Goal: Task Accomplishment & Management: Manage account settings

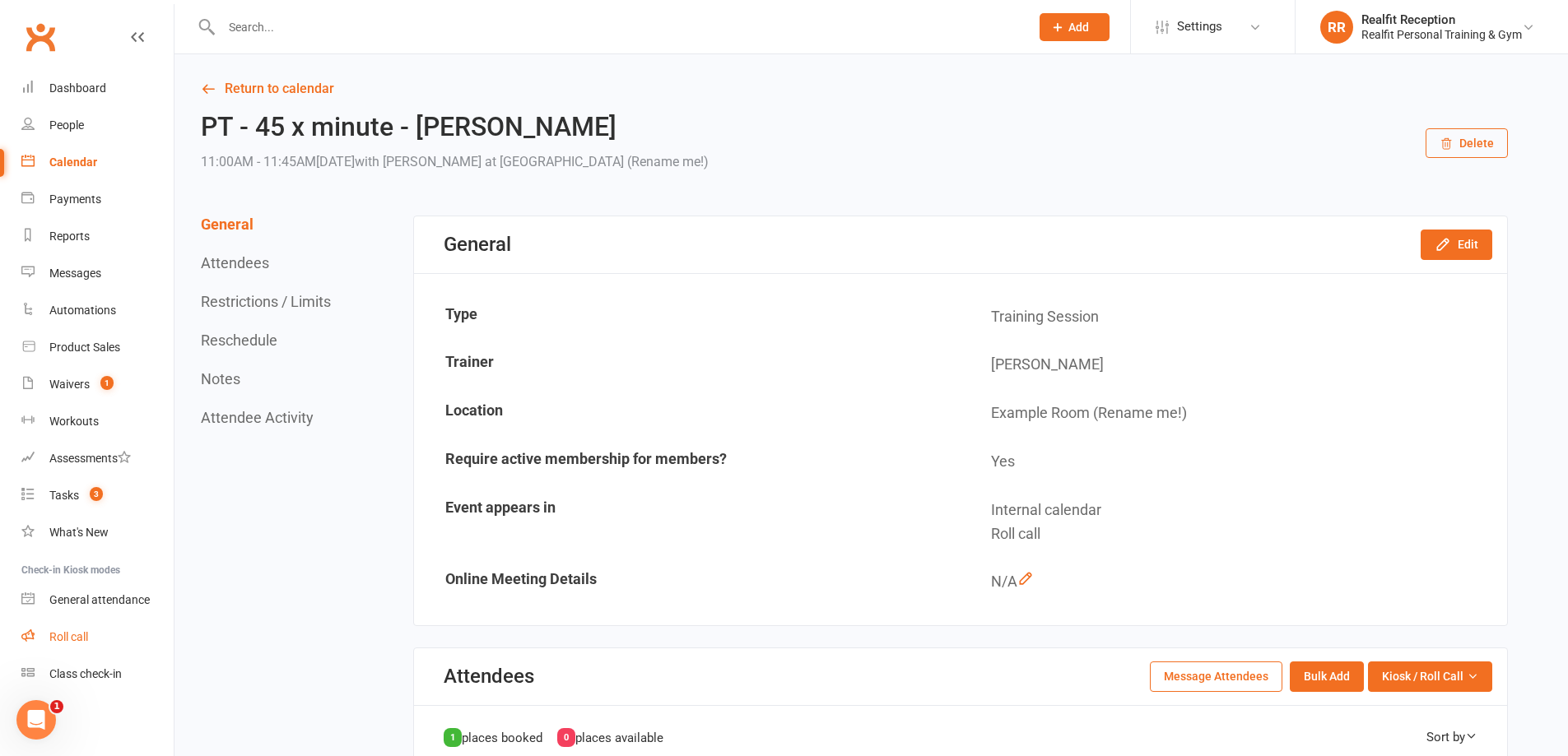
click at [78, 630] on div "Roll call" at bounding box center [69, 636] width 39 height 13
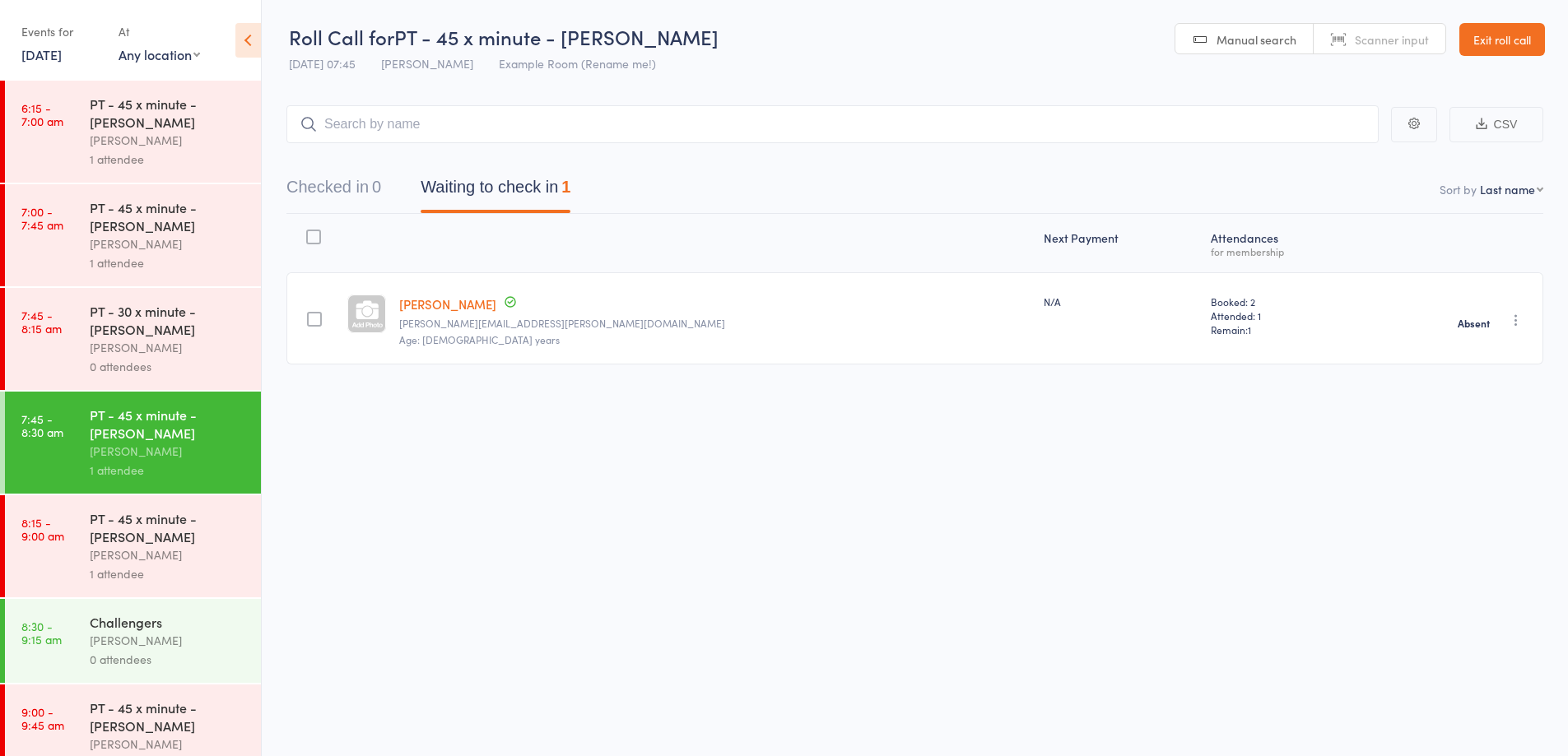
click at [197, 553] on div "[PERSON_NAME]" at bounding box center [168, 554] width 158 height 19
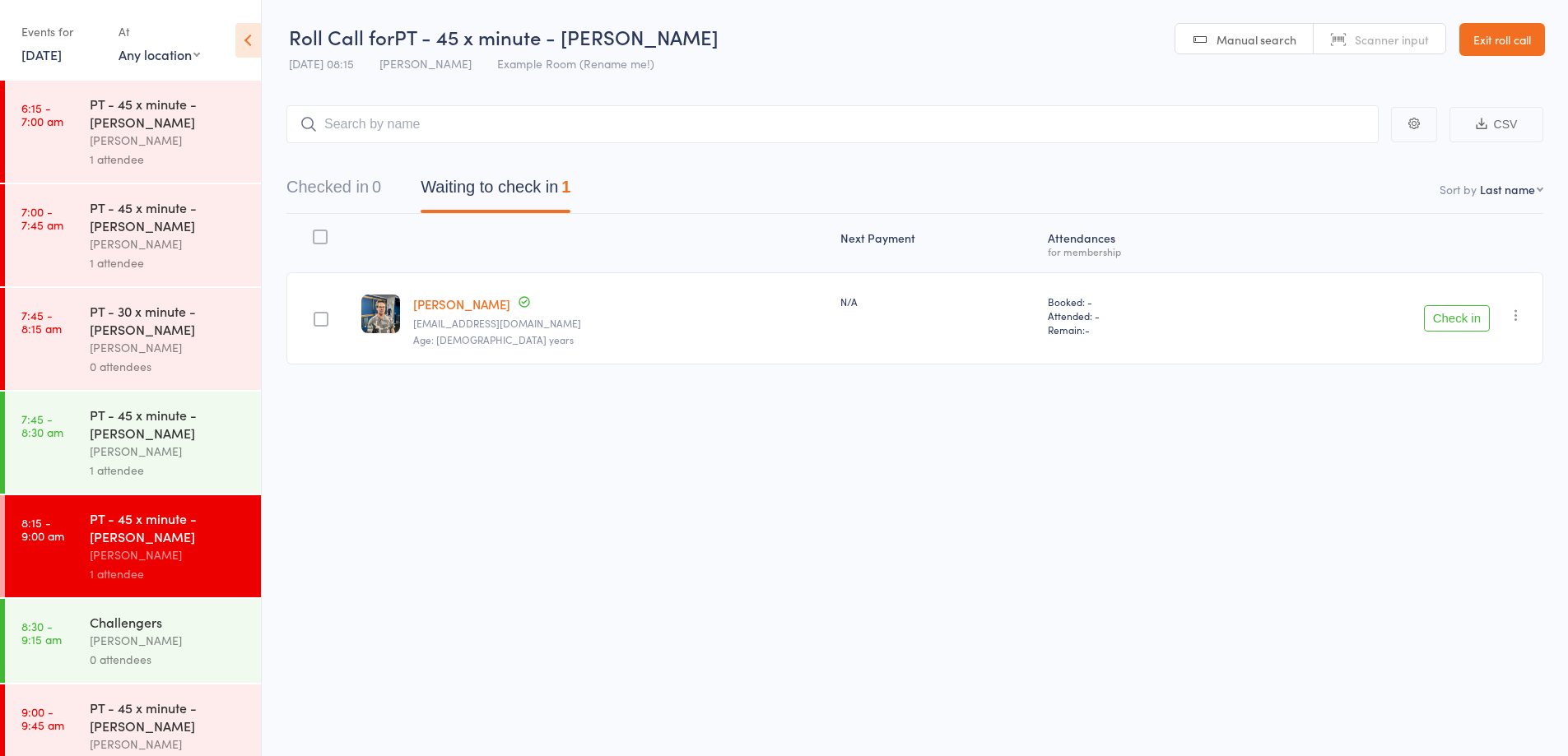
click at [1457, 311] on button "Check in" at bounding box center [1457, 319] width 65 height 27
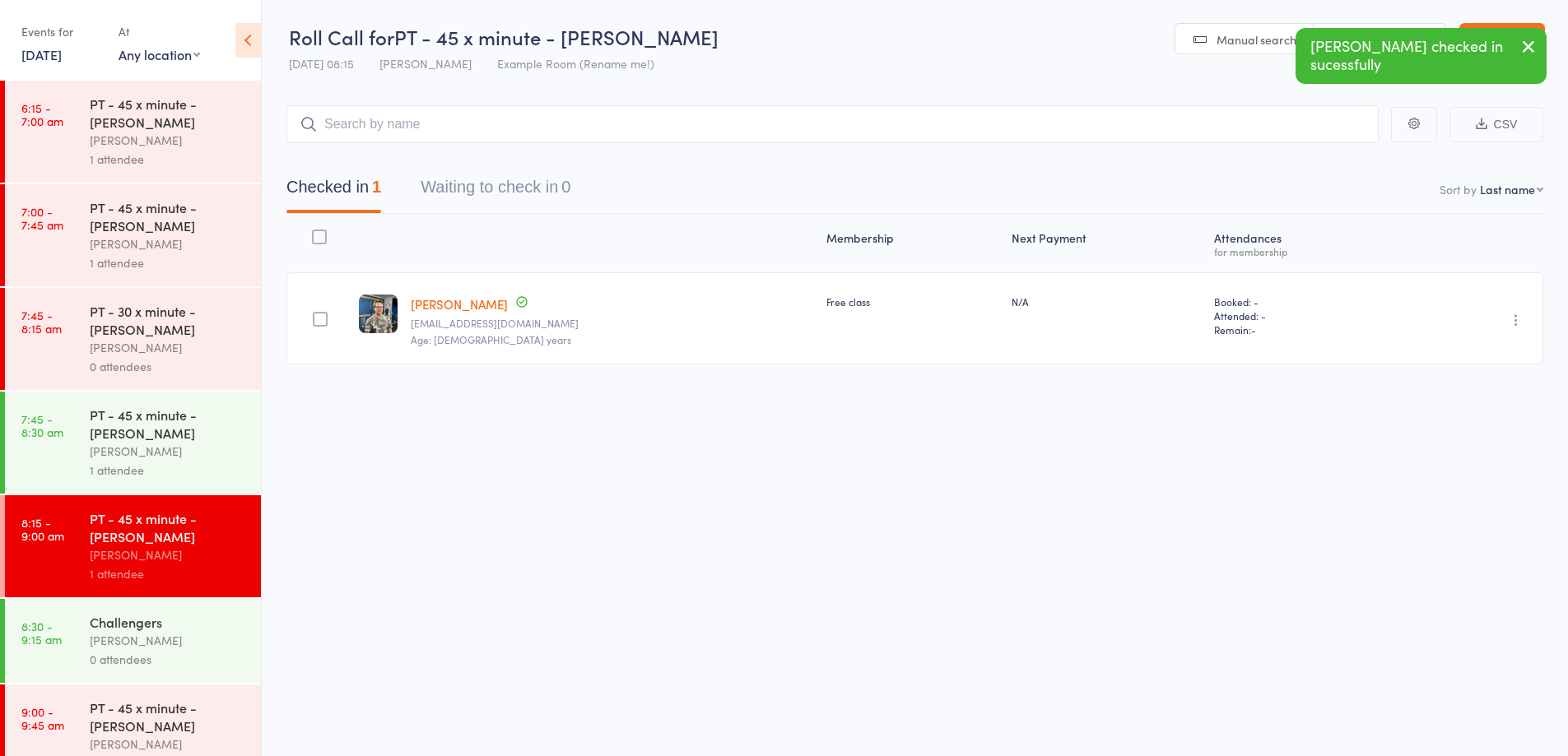
click at [126, 657] on div "0 attendees" at bounding box center [168, 659] width 158 height 19
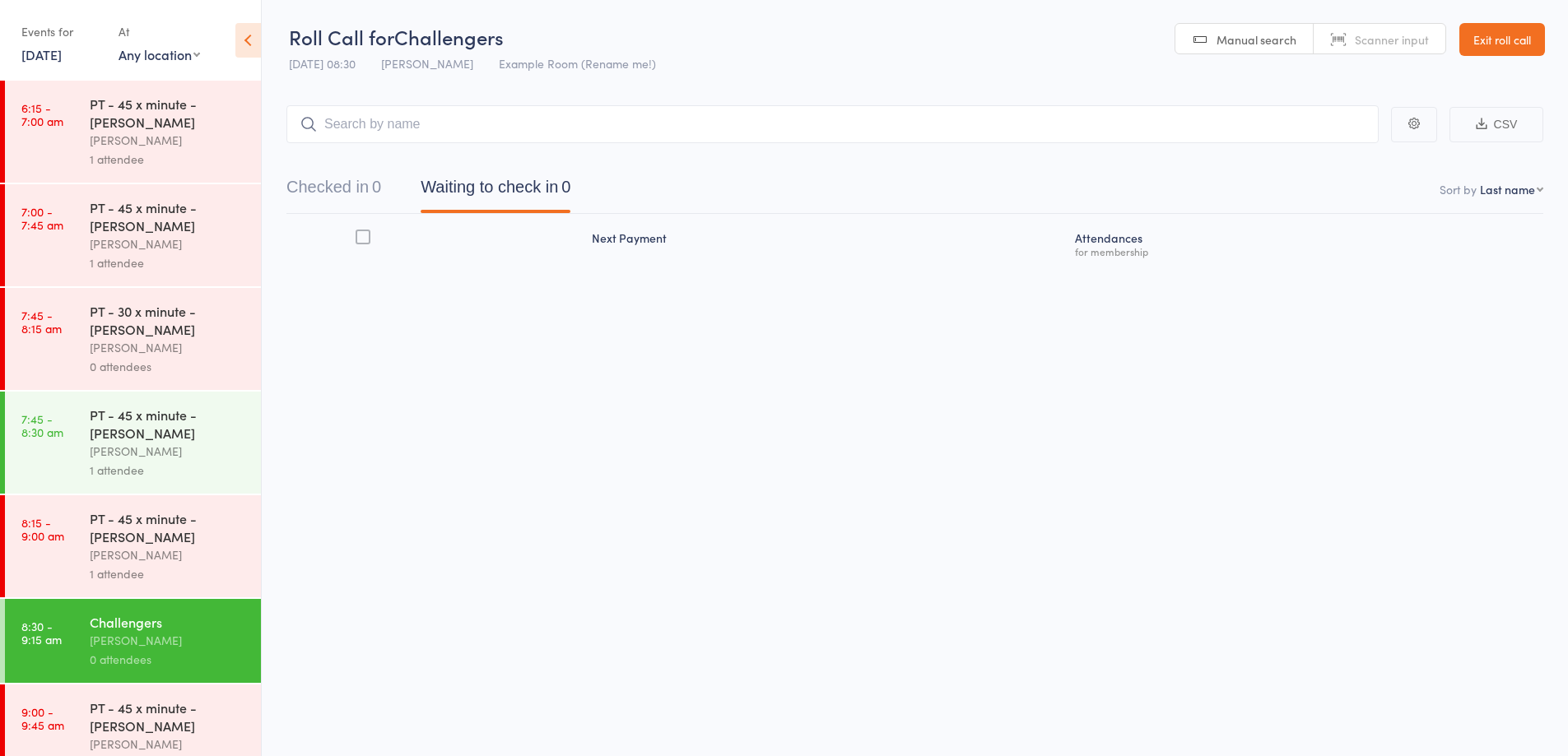
click at [204, 336] on div "PT - 30 x minute - [PERSON_NAME]" at bounding box center [168, 320] width 158 height 36
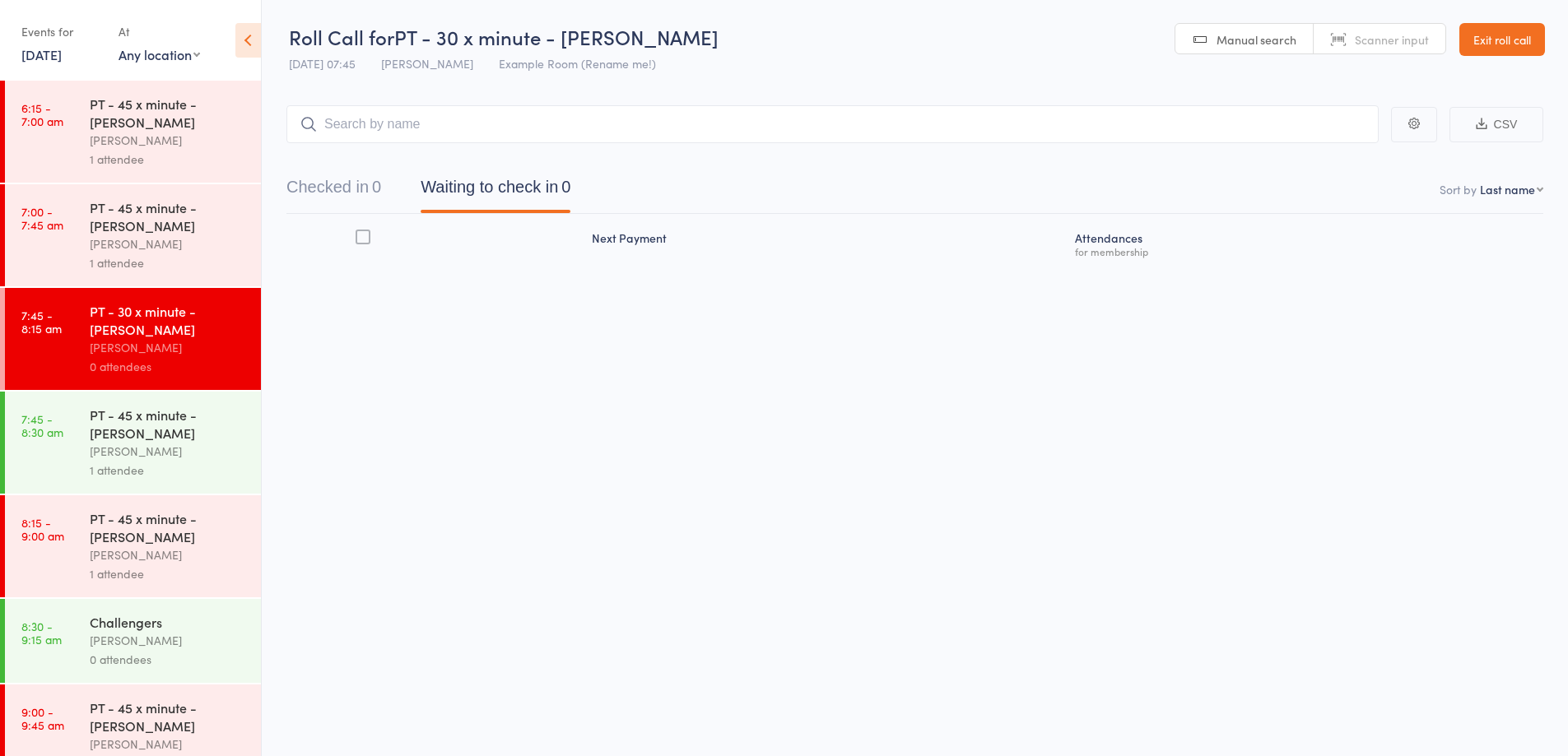
click at [427, 124] on input "search" at bounding box center [833, 123] width 1093 height 38
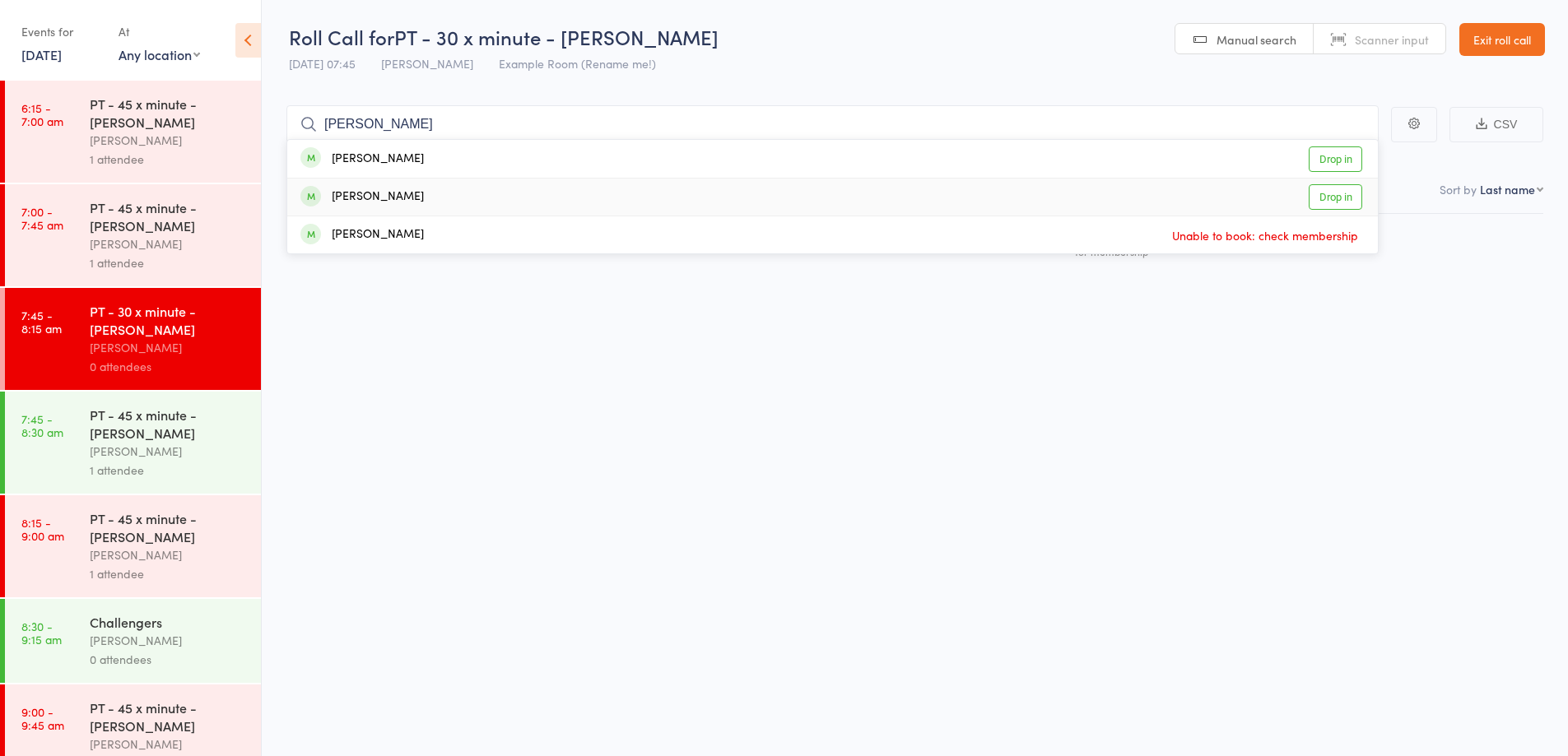
type input "[PERSON_NAME]"
click at [422, 178] on li "[PERSON_NAME] Drop in" at bounding box center [833, 196] width 1091 height 38
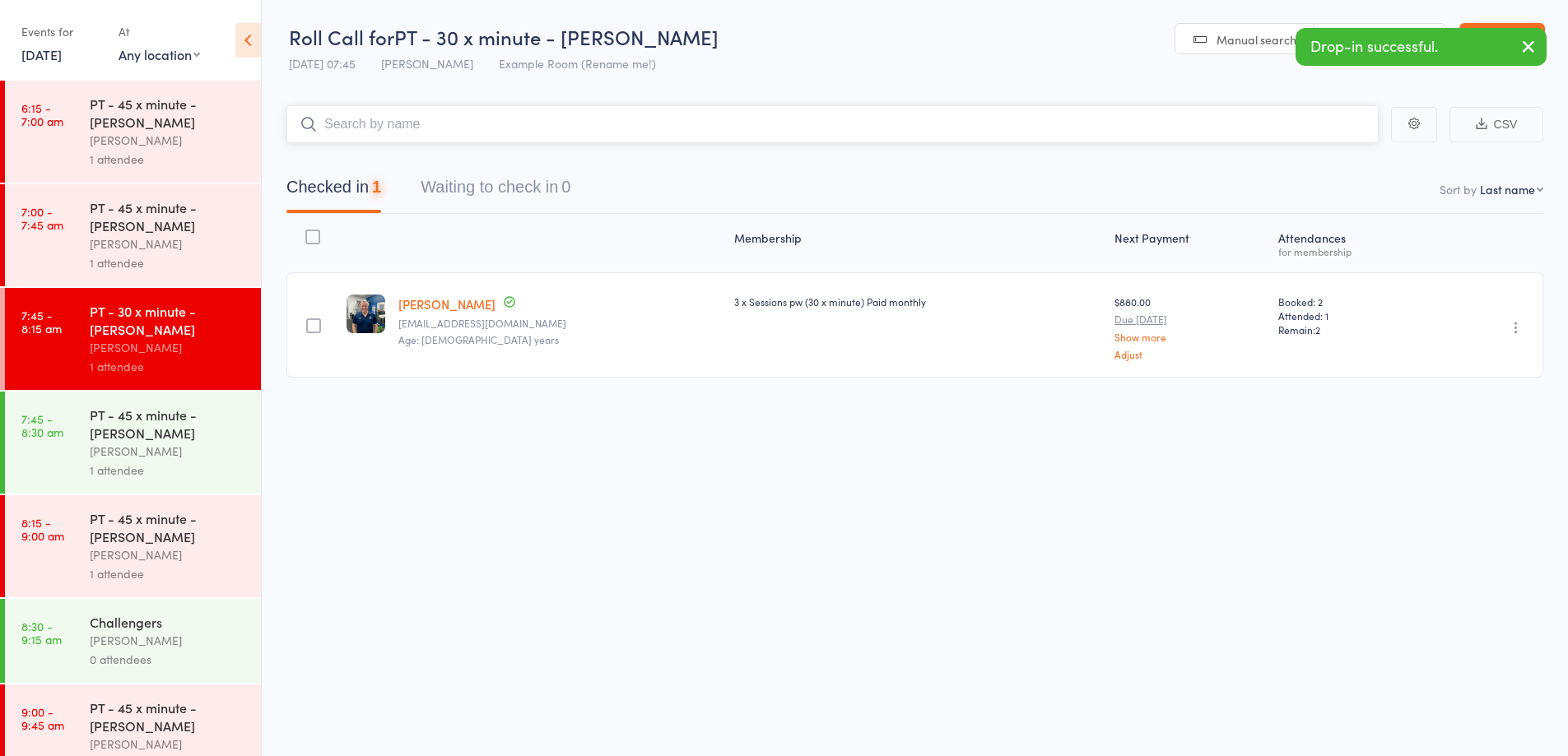
click at [436, 130] on input "search" at bounding box center [833, 123] width 1093 height 38
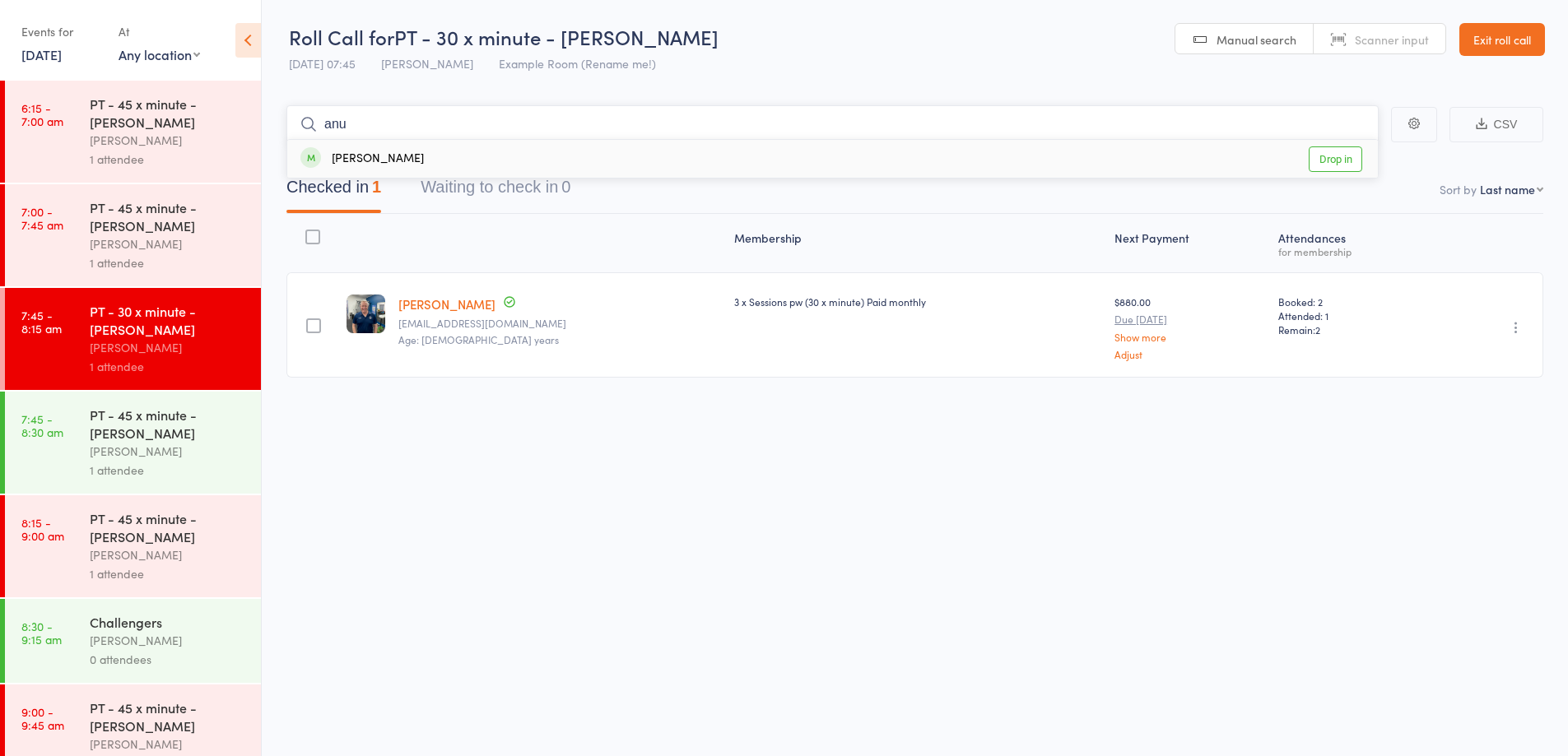
type input "anu"
click at [427, 162] on div "Anu O'Rielly Drop in" at bounding box center [833, 158] width 1091 height 38
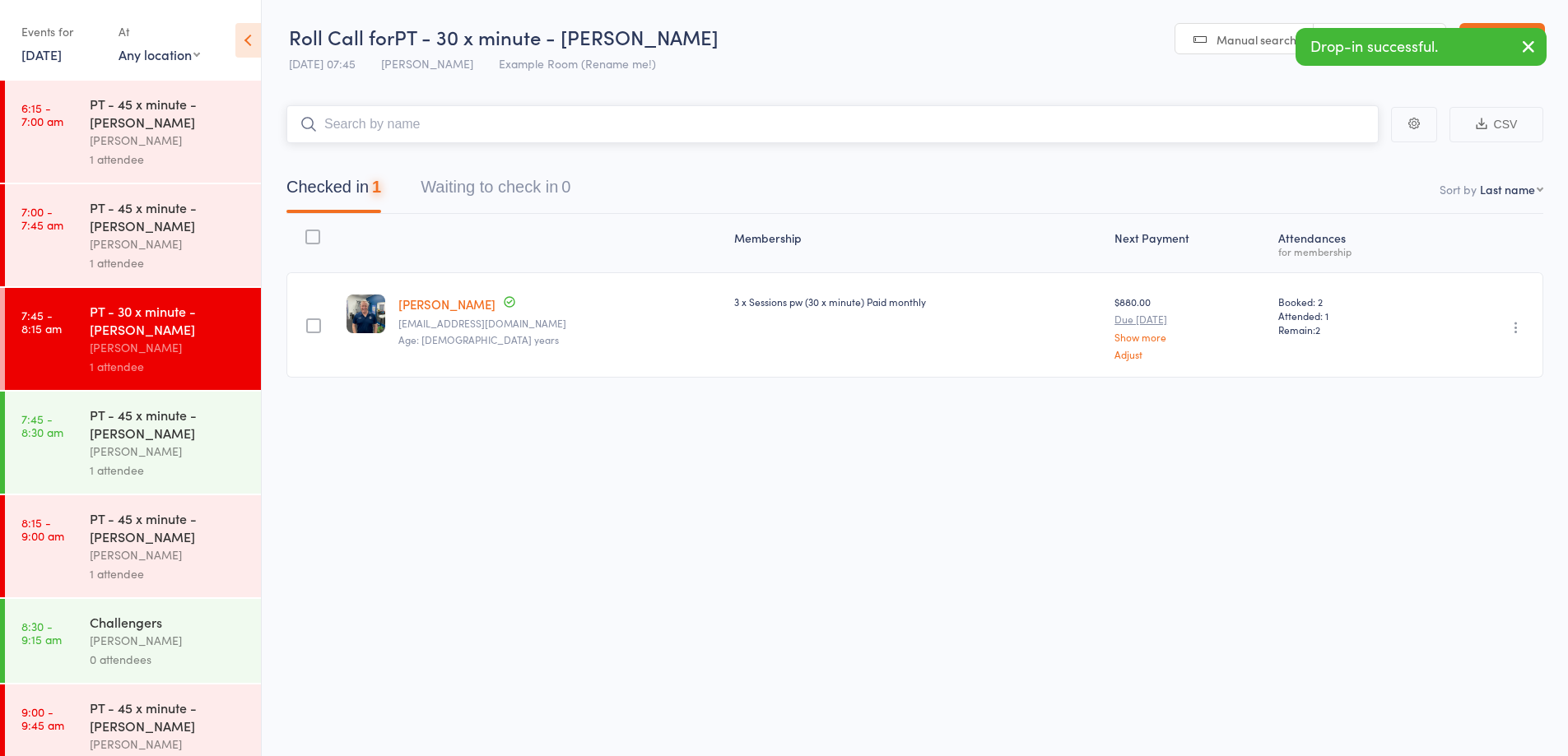
click at [454, 117] on input "search" at bounding box center [833, 123] width 1093 height 38
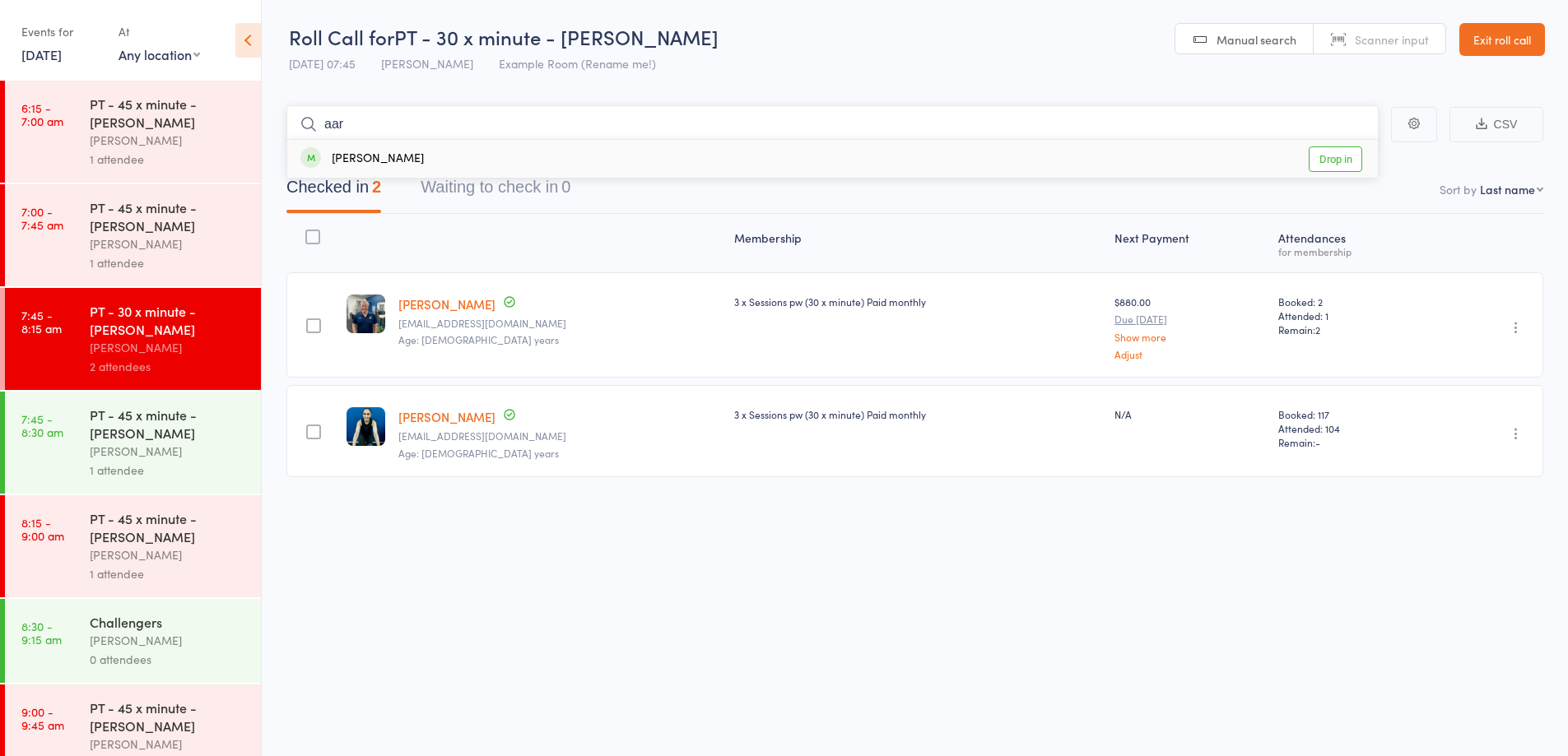
type input "aar"
click at [453, 157] on div "Aaron O’Reilly Drop in" at bounding box center [833, 158] width 1091 height 38
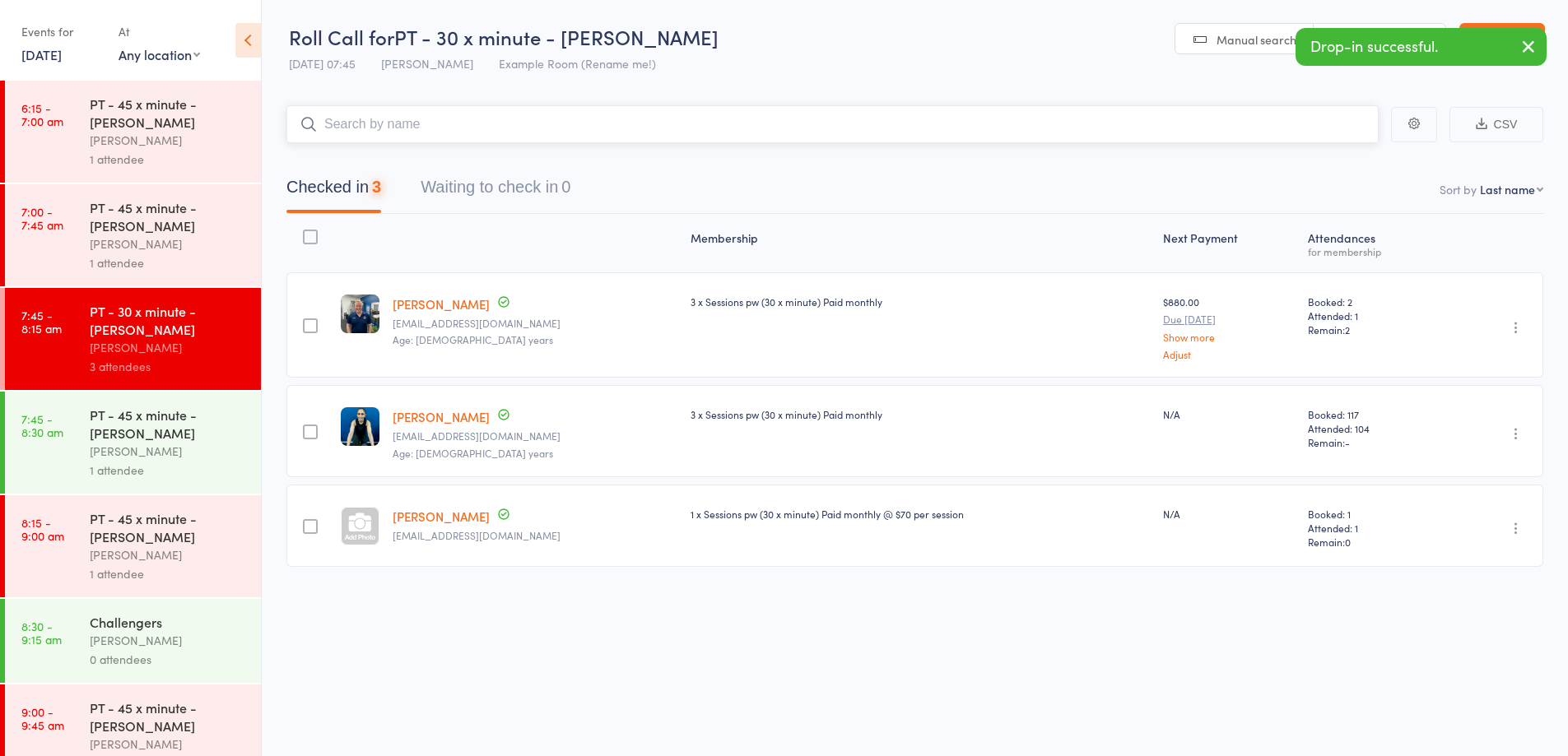
click at [461, 133] on input "search" at bounding box center [833, 123] width 1093 height 38
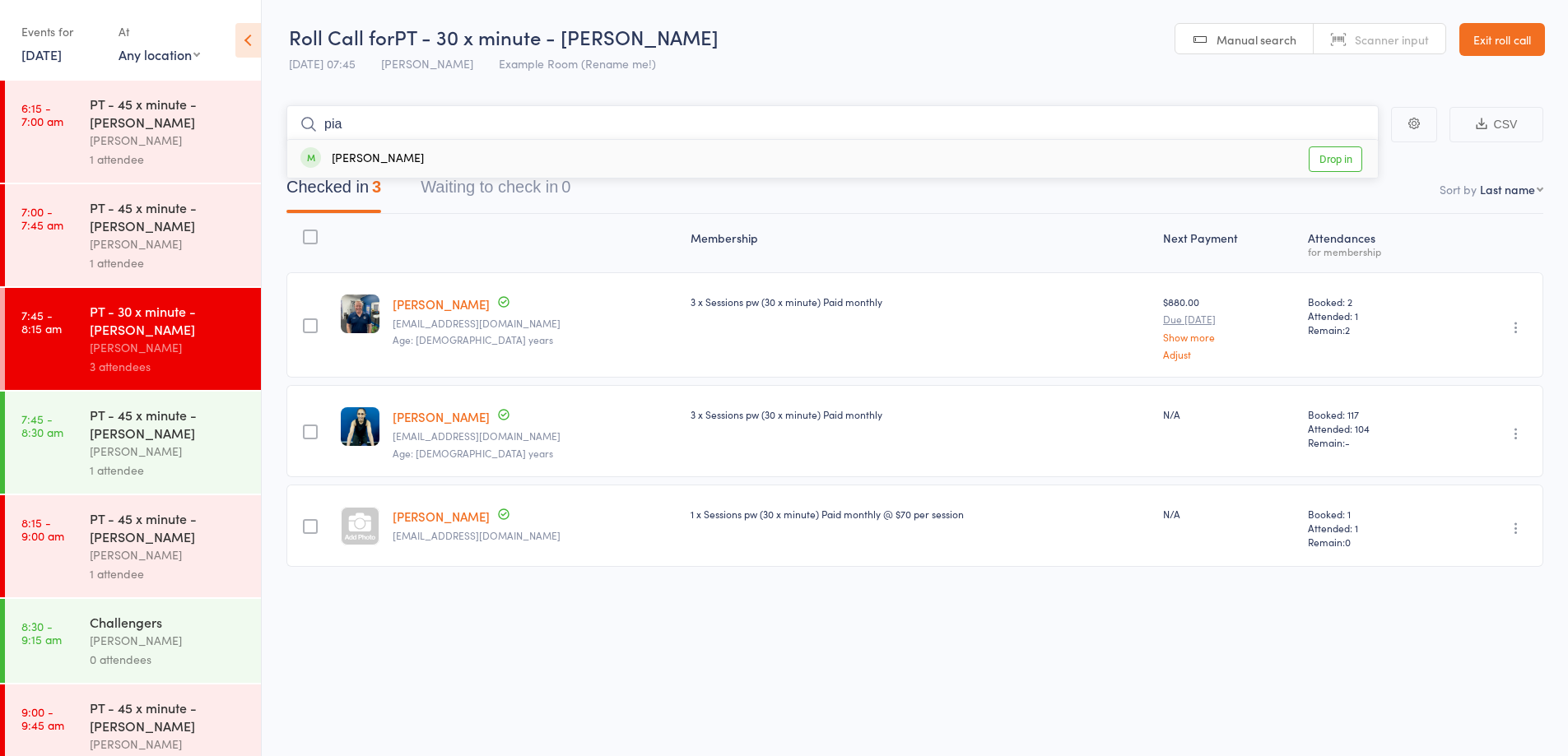
type input "pia"
click at [473, 156] on div "Pia O'Reilly Drop in" at bounding box center [833, 158] width 1091 height 38
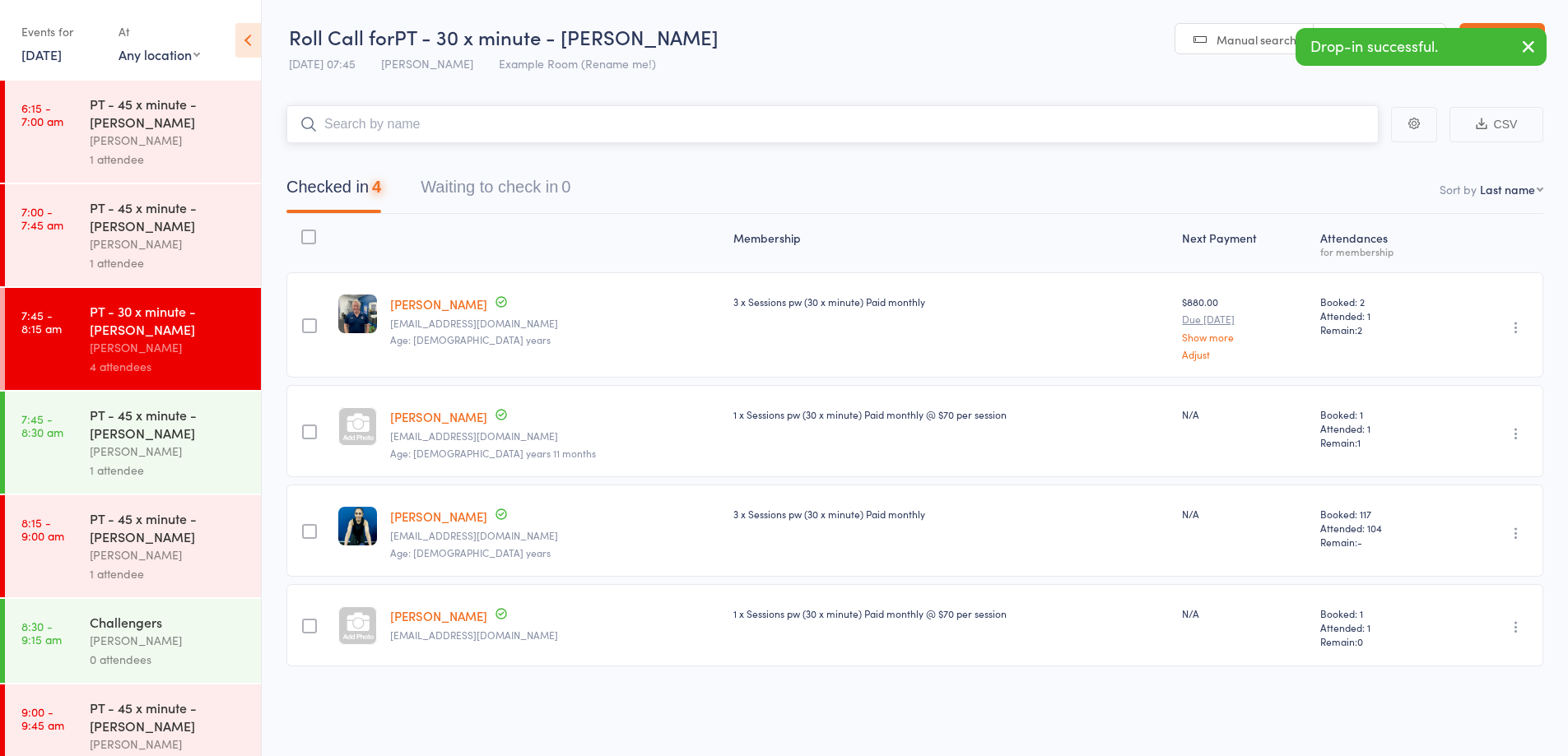
click at [484, 120] on input "search" at bounding box center [833, 123] width 1093 height 38
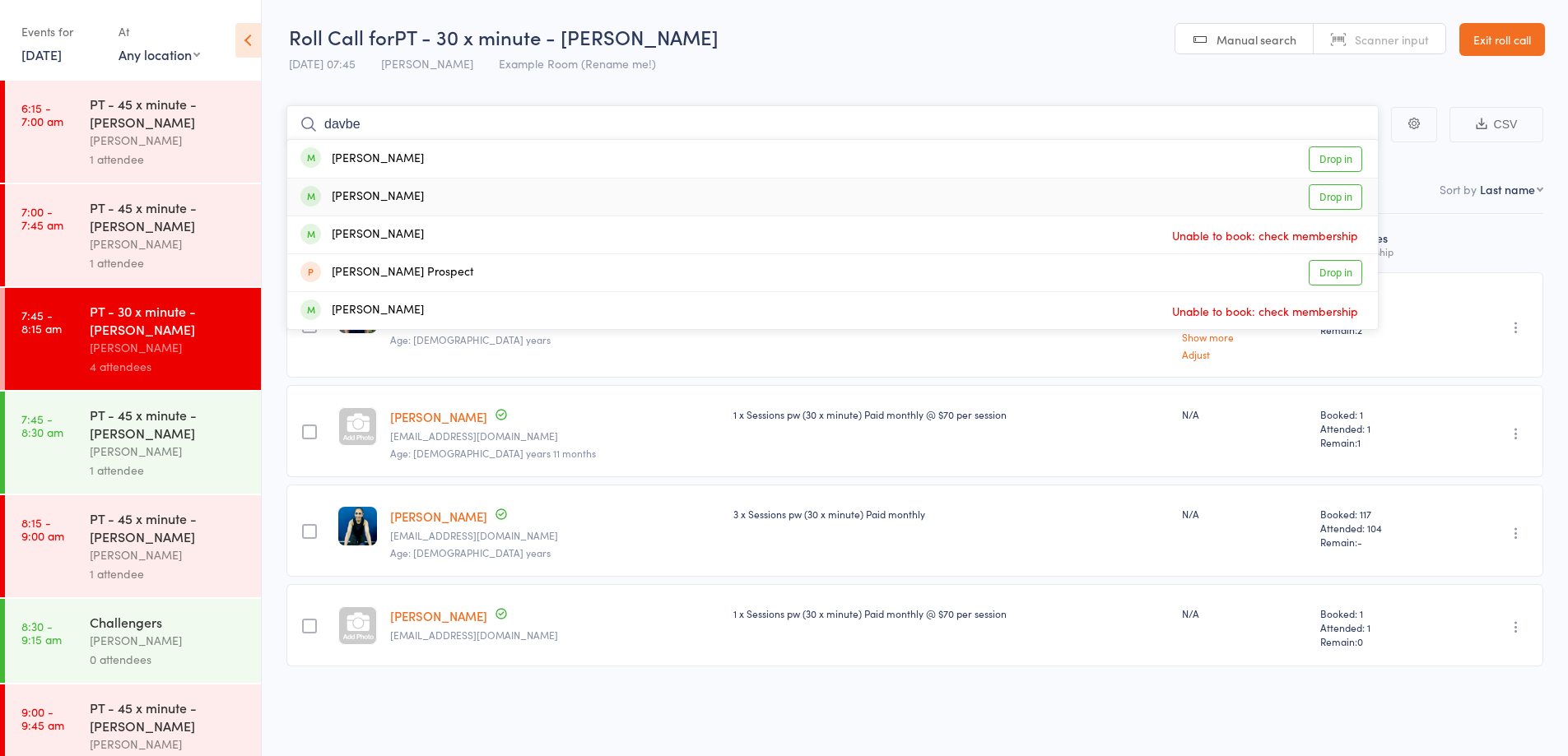
type input "davbe"
click at [474, 192] on div "David Overton Drop in" at bounding box center [833, 197] width 1091 height 37
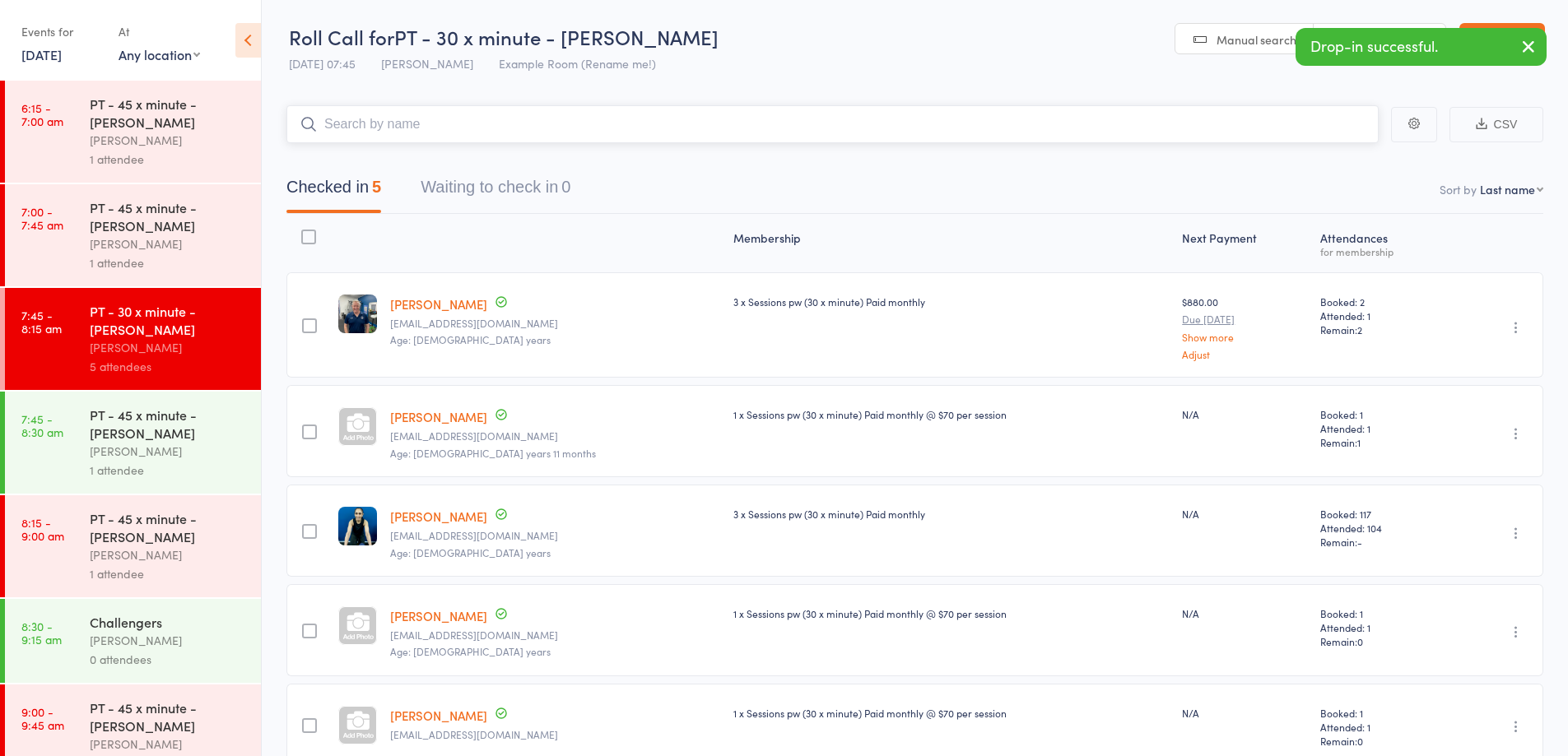
scroll to position [135, 0]
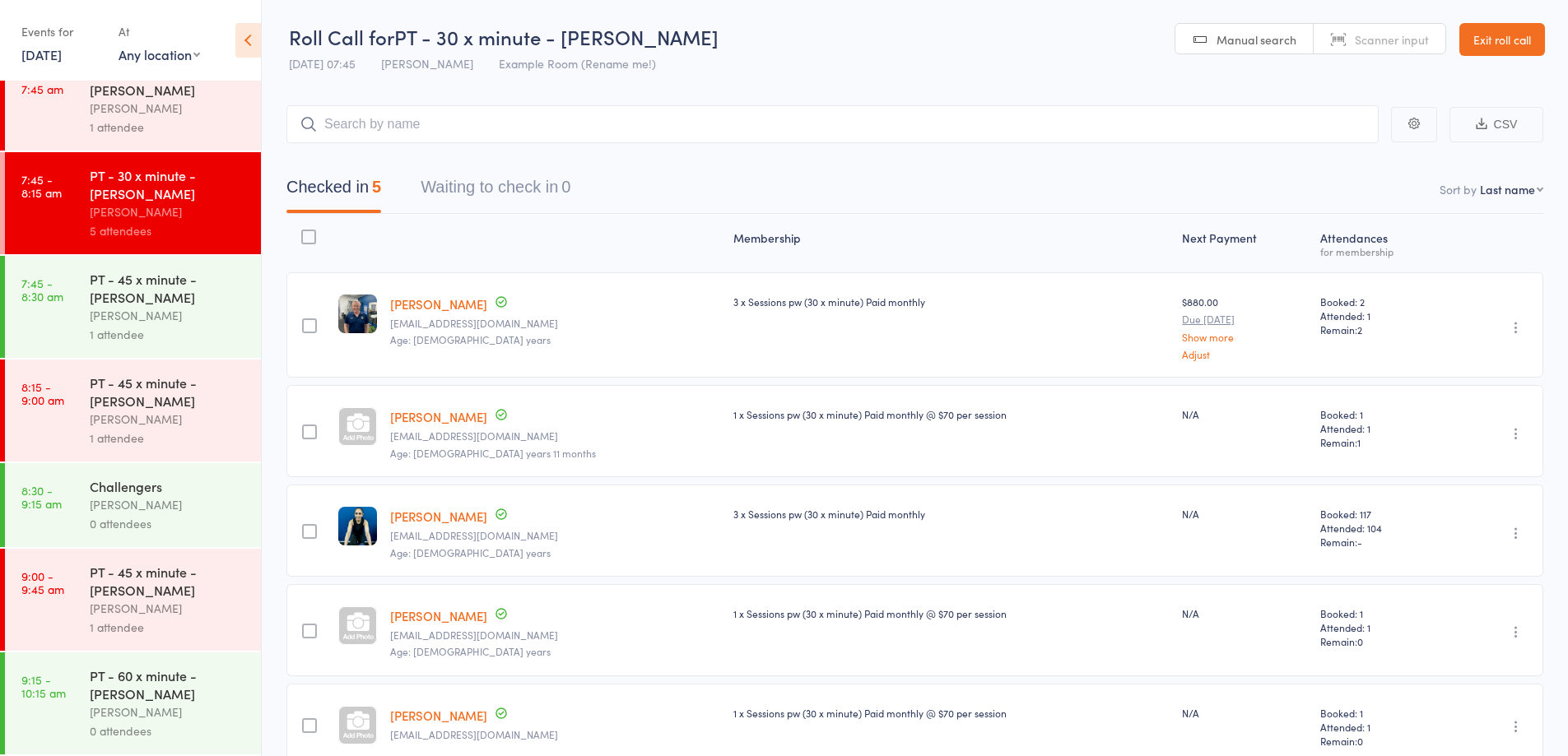
click at [134, 708] on div "Max Reilly" at bounding box center [168, 712] width 158 height 19
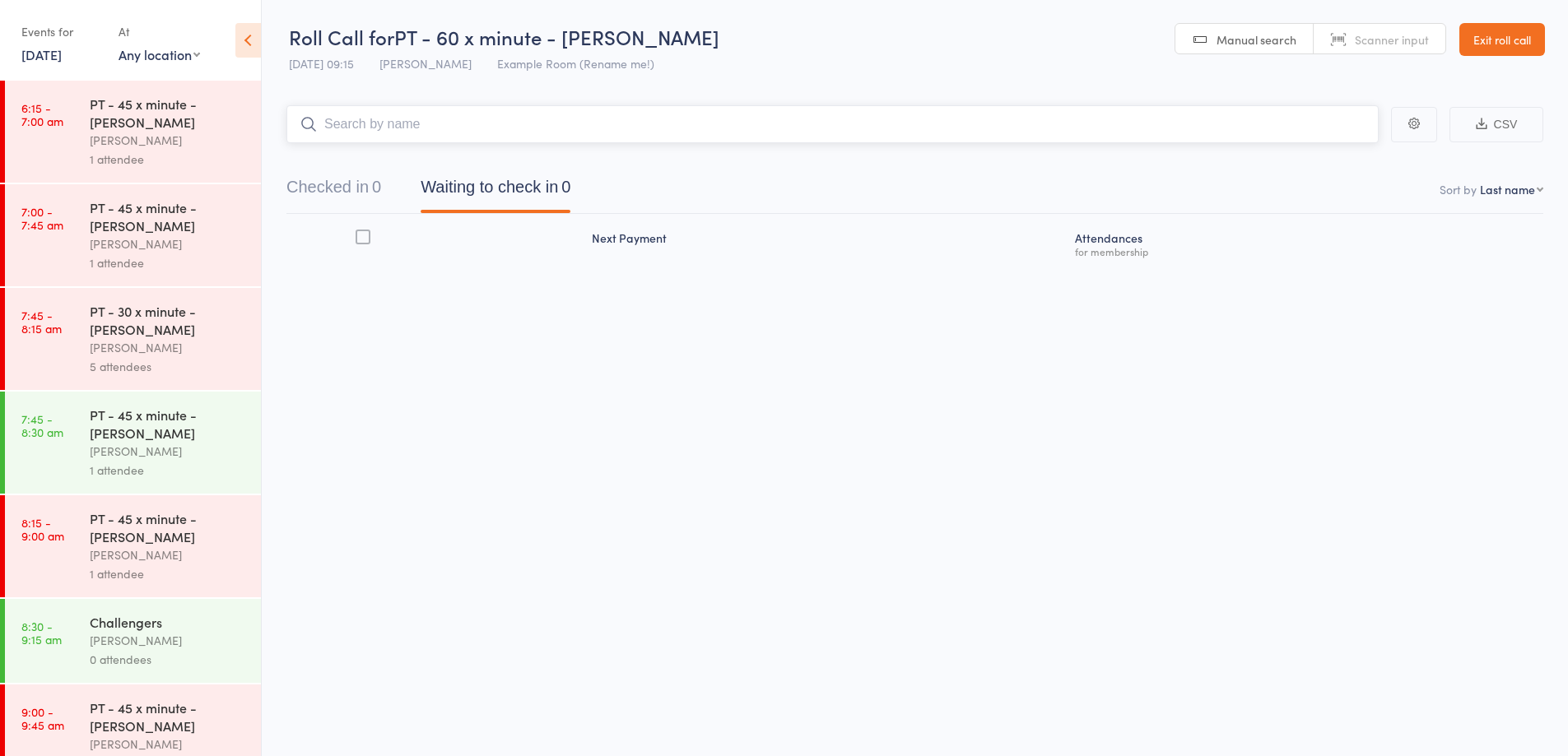
click at [1293, 122] on input "search" at bounding box center [833, 123] width 1093 height 38
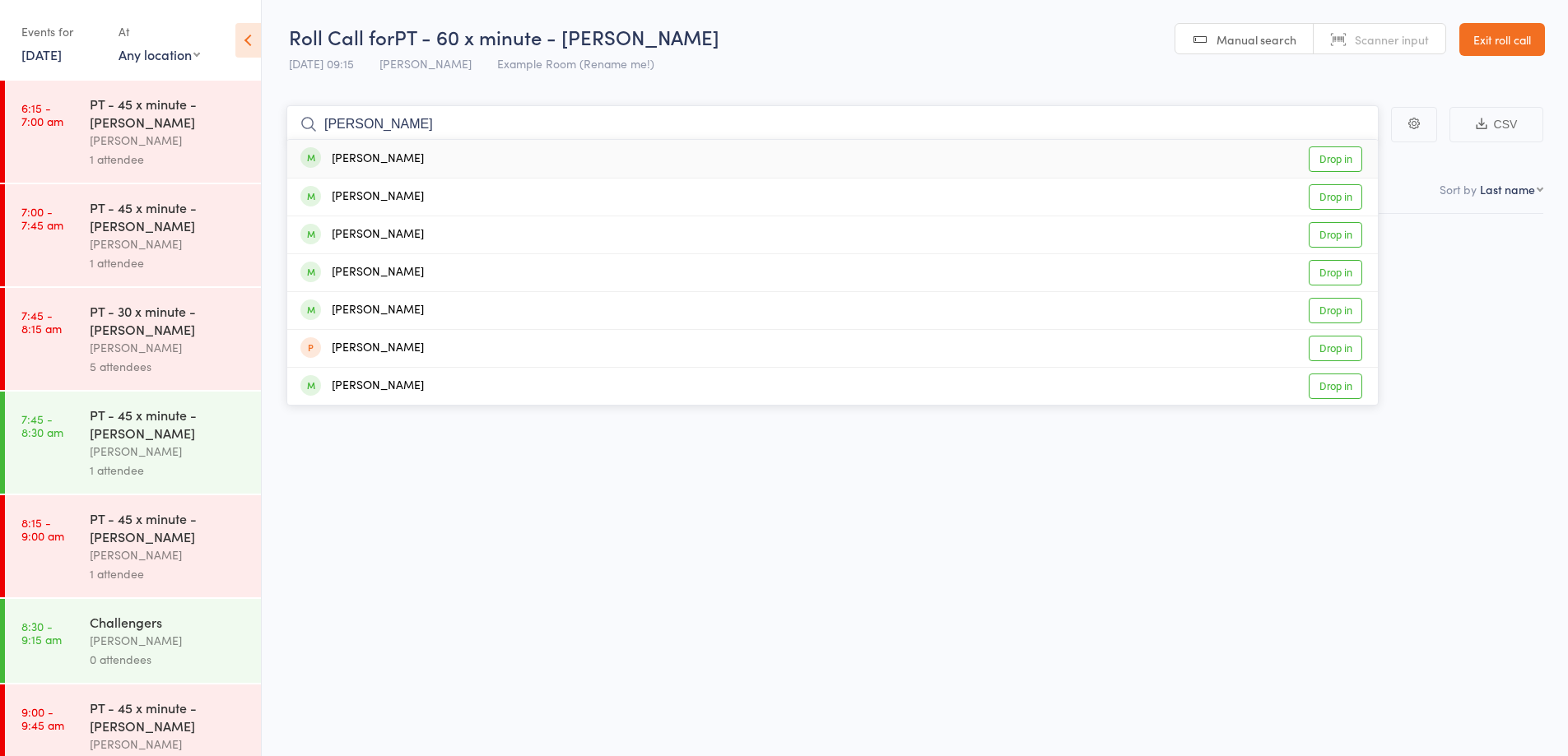
type input "john"
click at [825, 157] on div "John Feng Drop in" at bounding box center [833, 158] width 1091 height 38
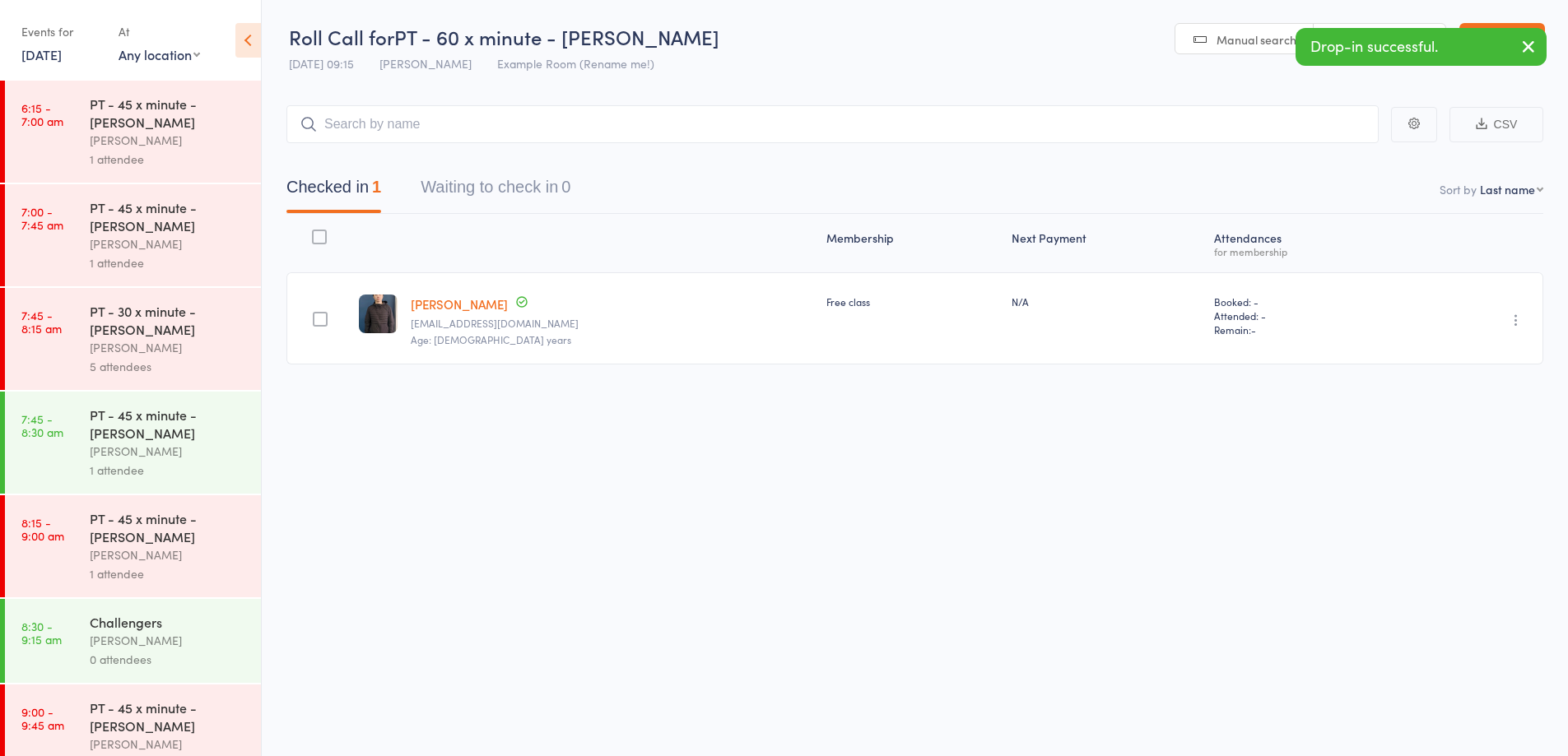
click at [1510, 317] on icon "button" at bounding box center [1516, 320] width 17 height 17
click at [1469, 487] on li "Mark absent" at bounding box center [1457, 485] width 135 height 22
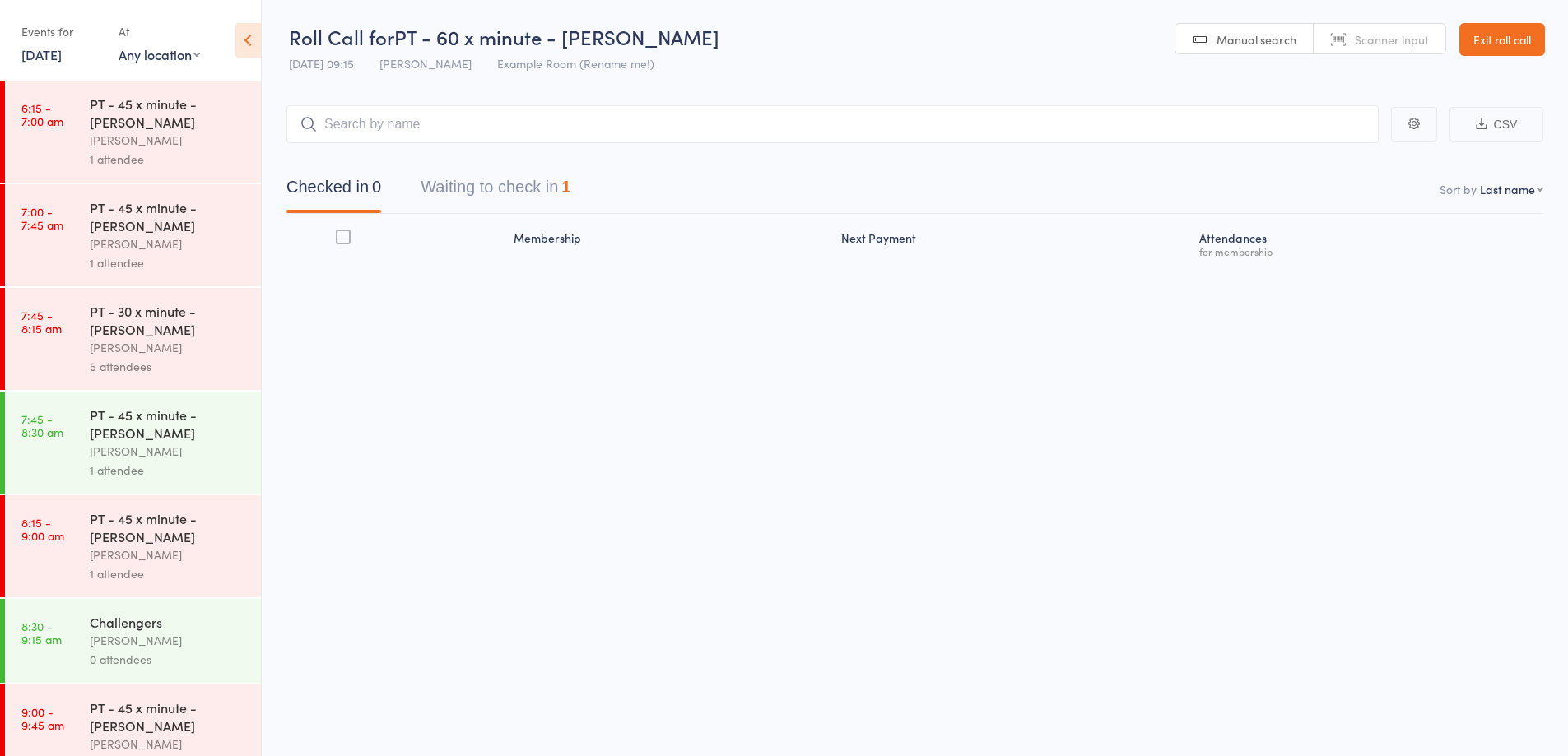
click at [1509, 48] on link "Exit roll call" at bounding box center [1502, 40] width 86 height 33
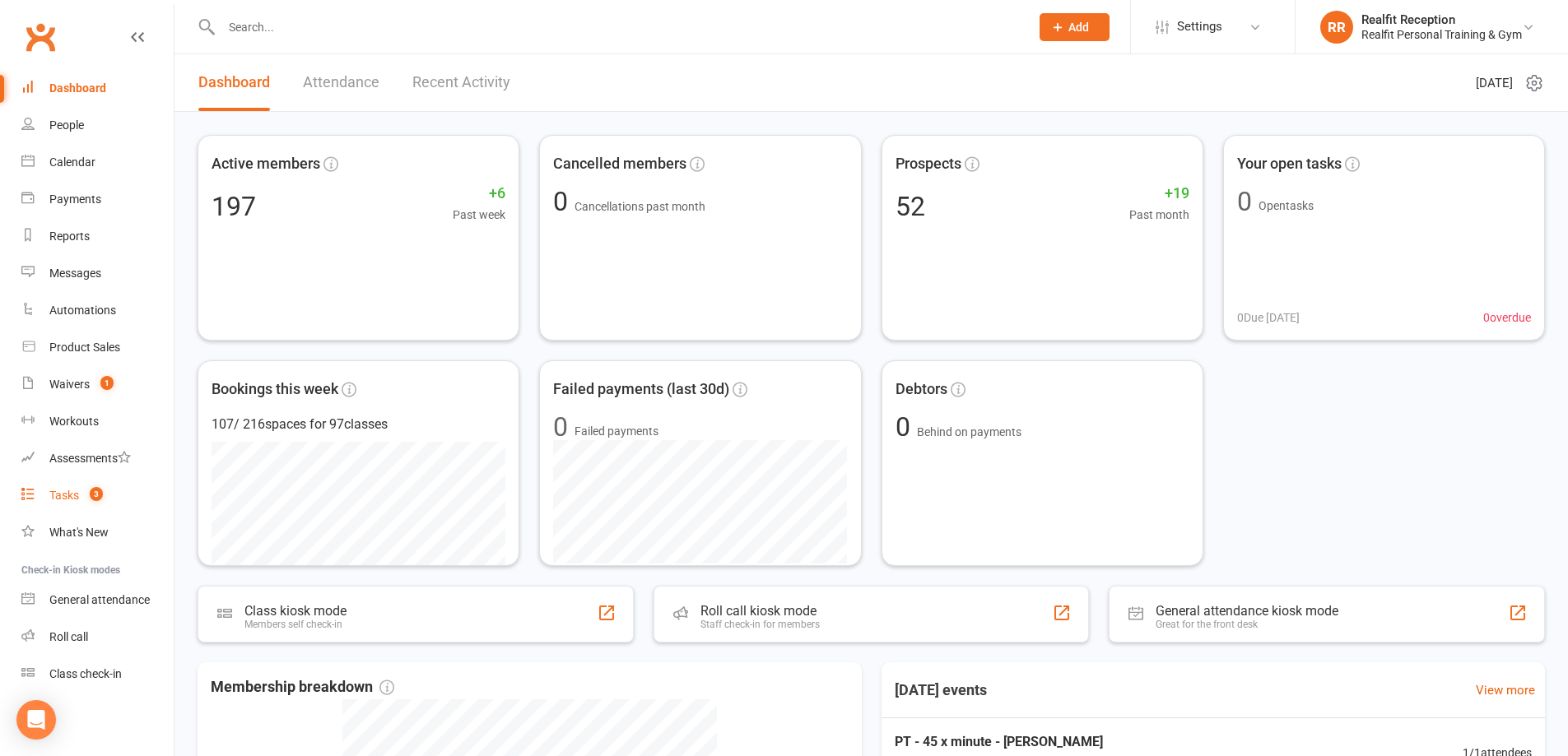
click at [75, 496] on div "Tasks" at bounding box center [64, 495] width 29 height 13
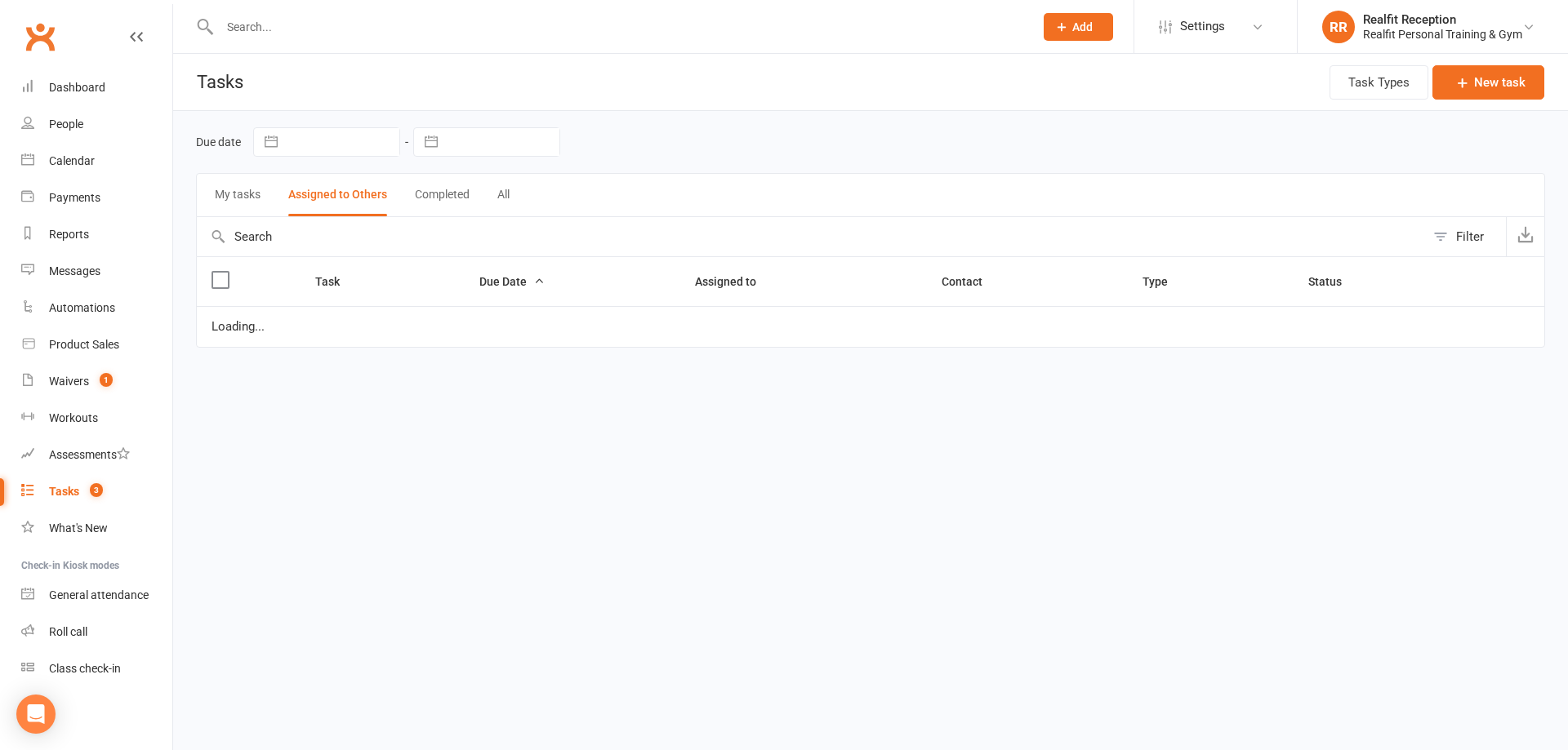
select select "started"
select select "waiting"
select select "started"
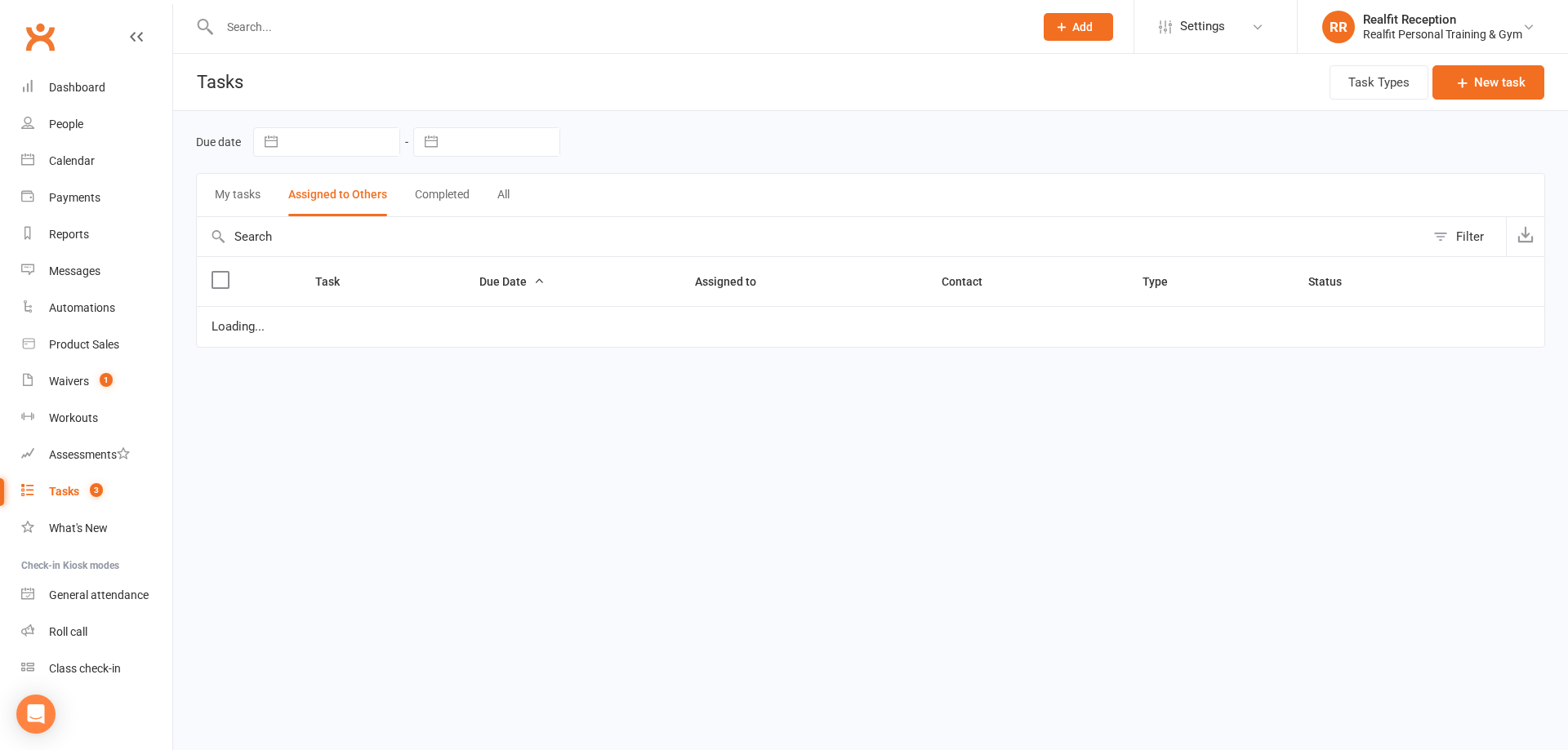
select select "started"
select select "waiting"
select select "started"
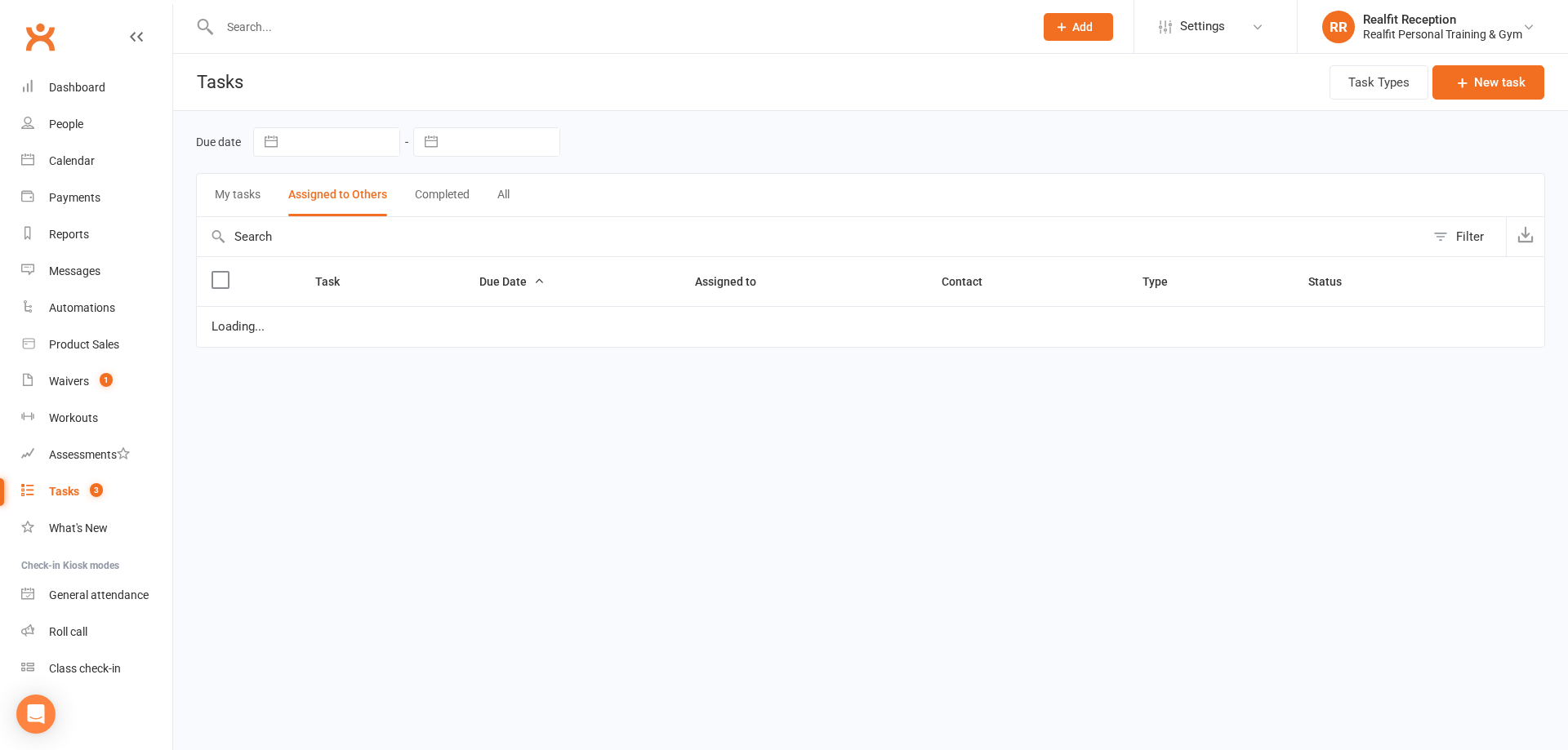
select select "waiting"
select select "started"
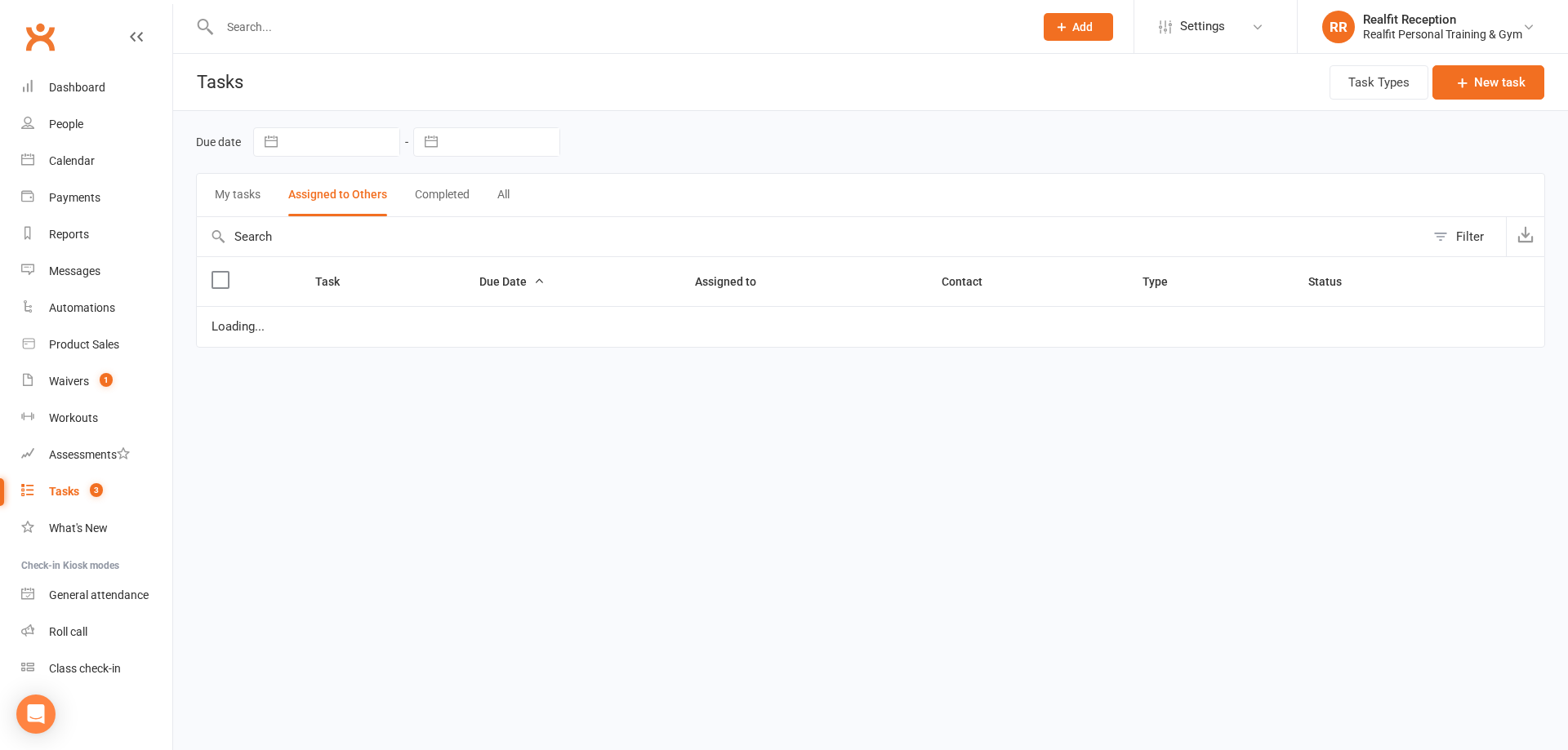
select select "waiting"
select select "started"
select select "waiting"
select select "started"
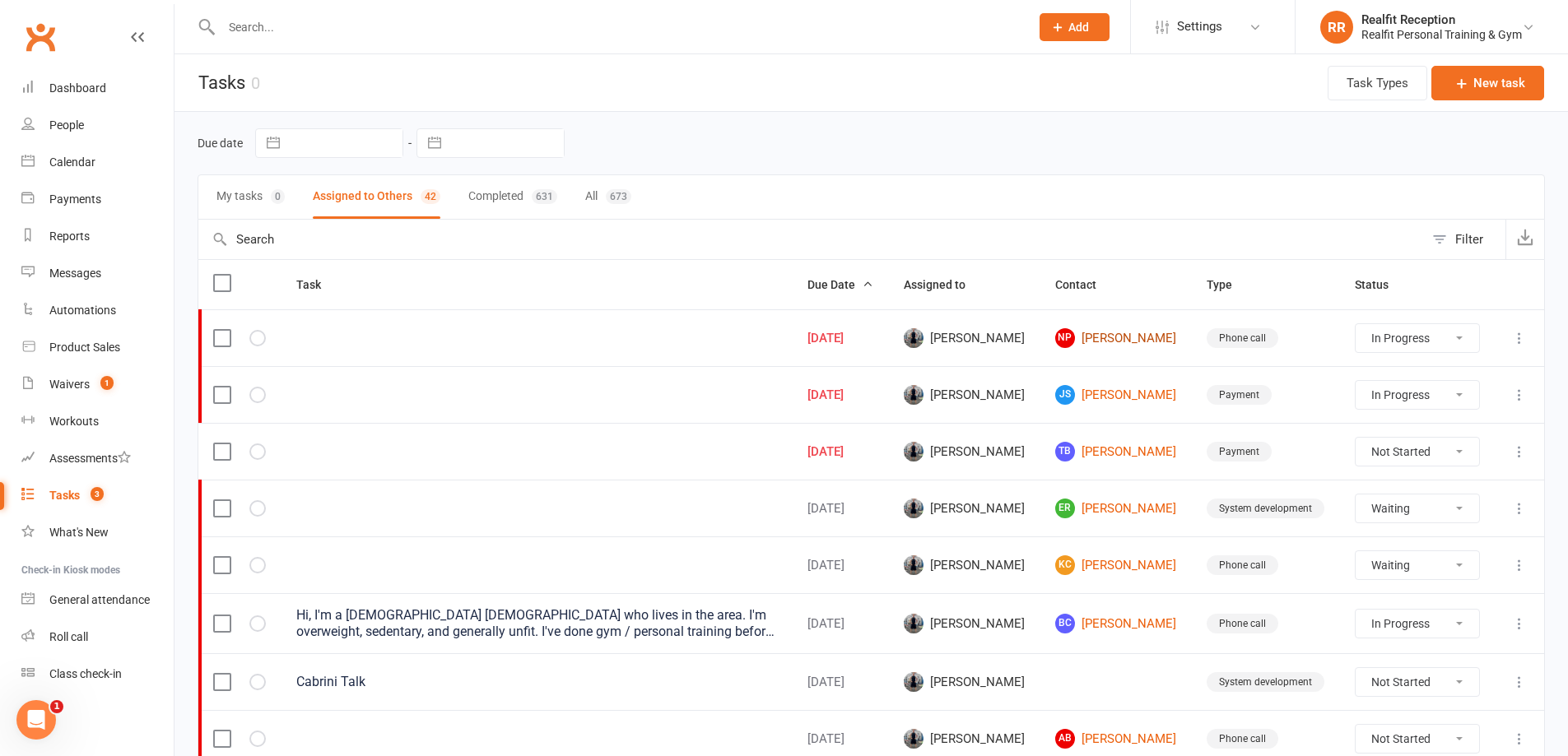
click at [1097, 336] on link "NP Nishant Popat" at bounding box center [1117, 338] width 122 height 19
